Goal: Transaction & Acquisition: Purchase product/service

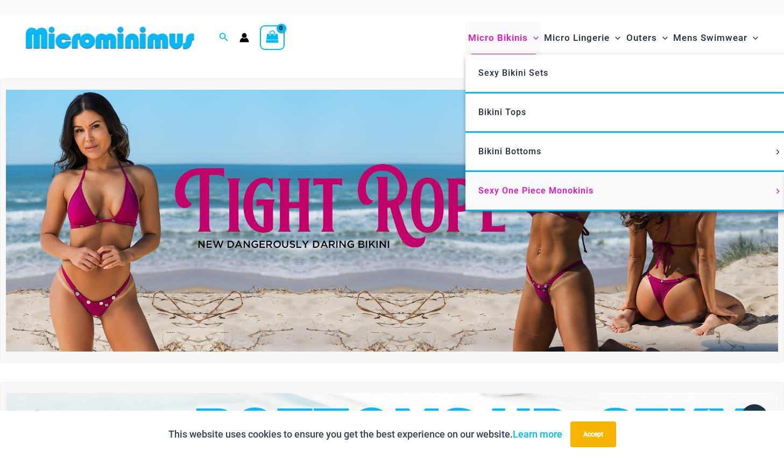
click at [524, 188] on span "Sexy One Piece Monokinis" at bounding box center [535, 191] width 115 height 10
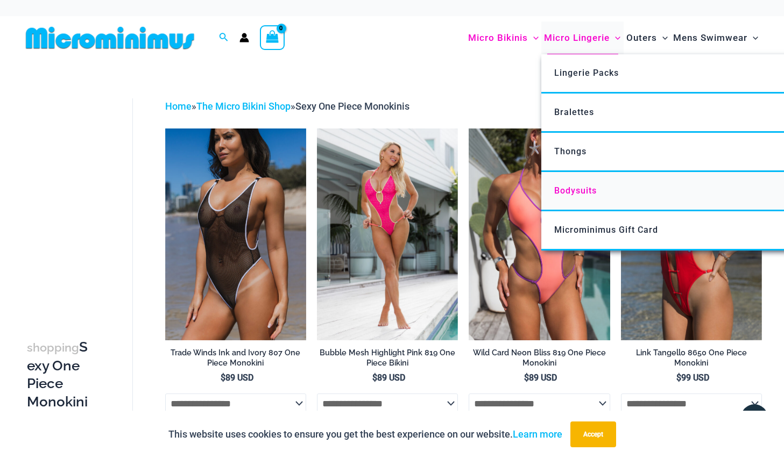
click at [574, 186] on span "Bodysuits" at bounding box center [575, 191] width 42 height 10
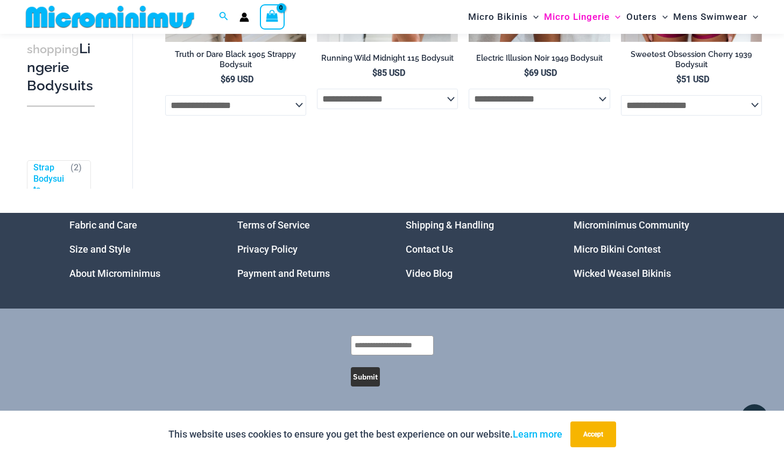
scroll to position [289, 0]
